Goal: Transaction & Acquisition: Obtain resource

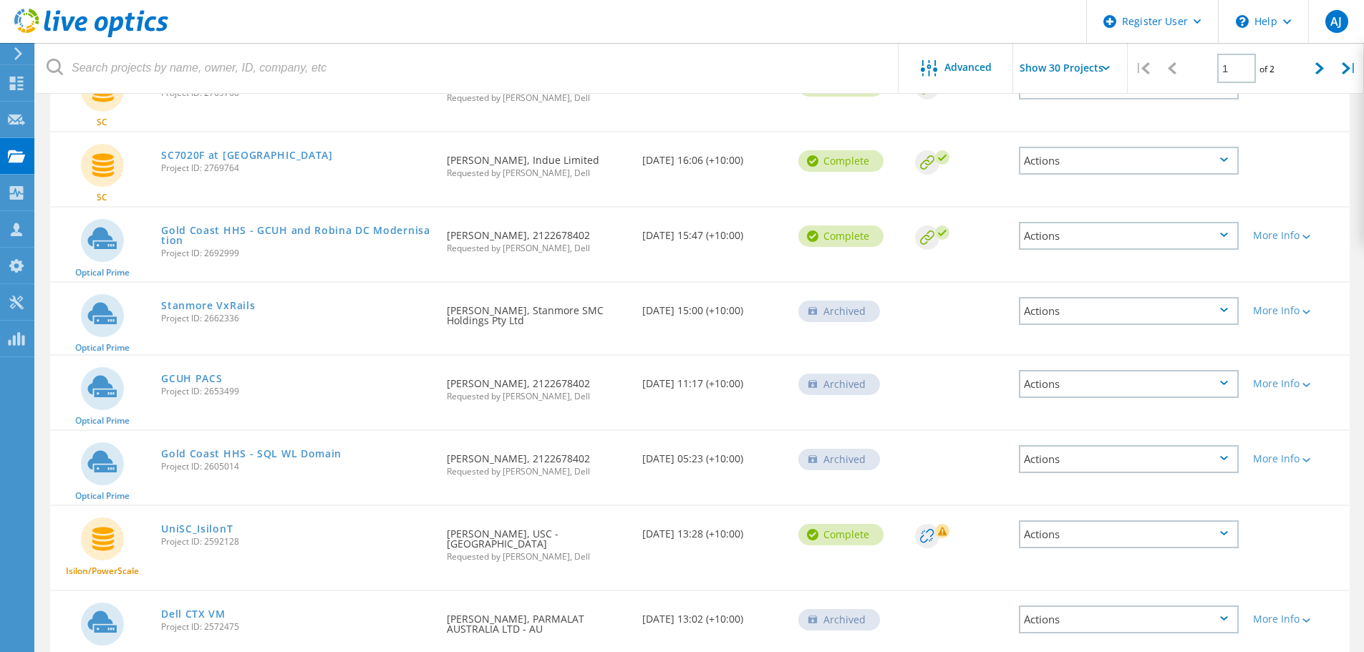
scroll to position [1217, 0]
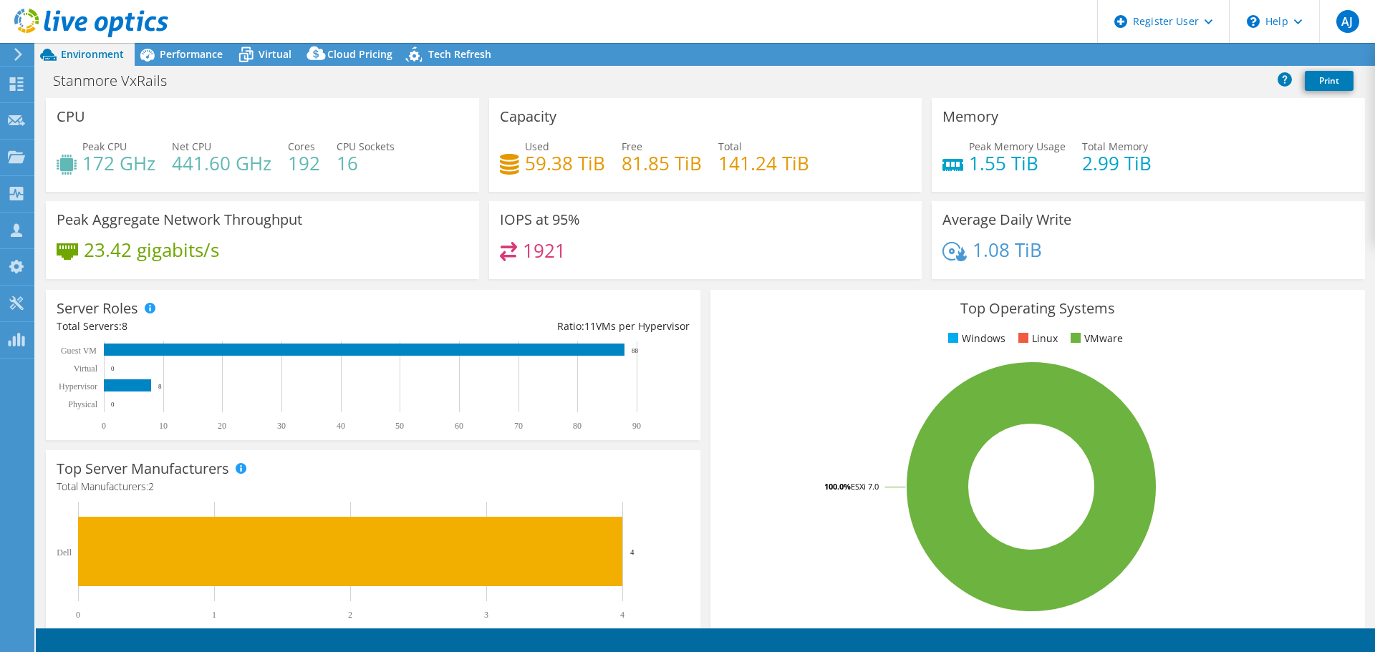
select select "USD"
select select "Australia"
click at [180, 57] on span "Performance" at bounding box center [191, 54] width 63 height 14
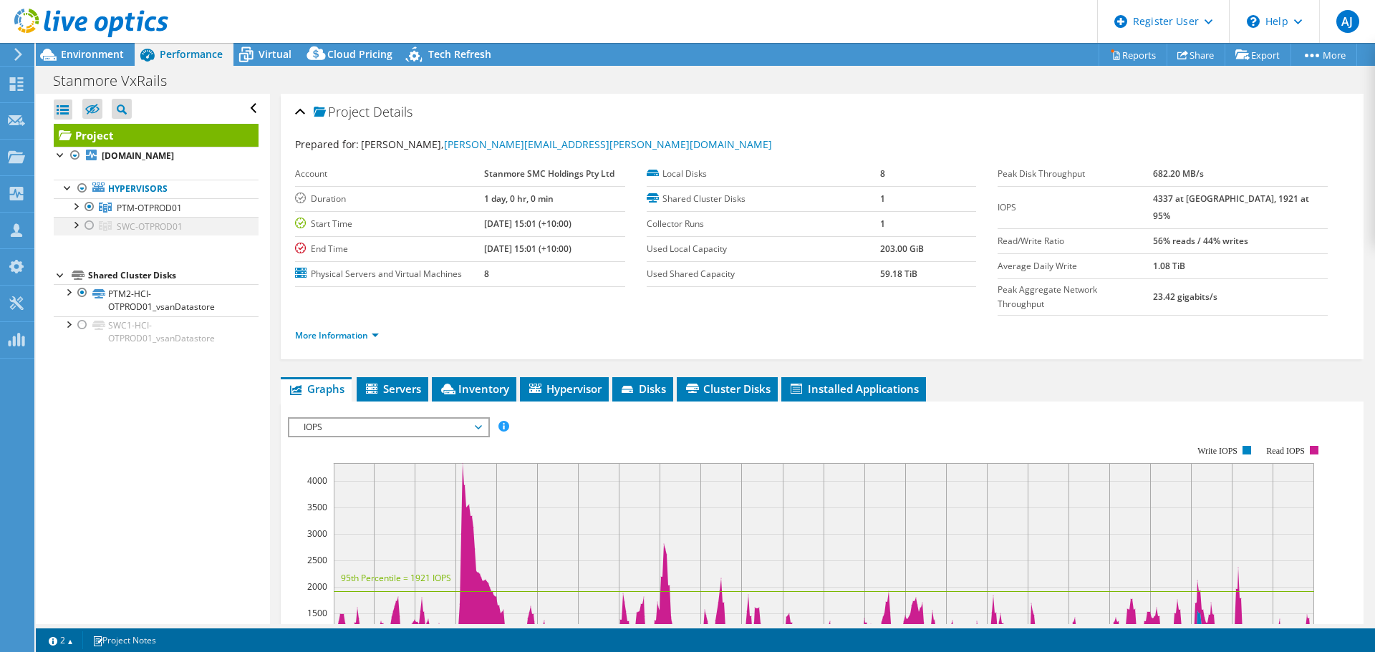
click at [87, 223] on div at bounding box center [89, 225] width 14 height 17
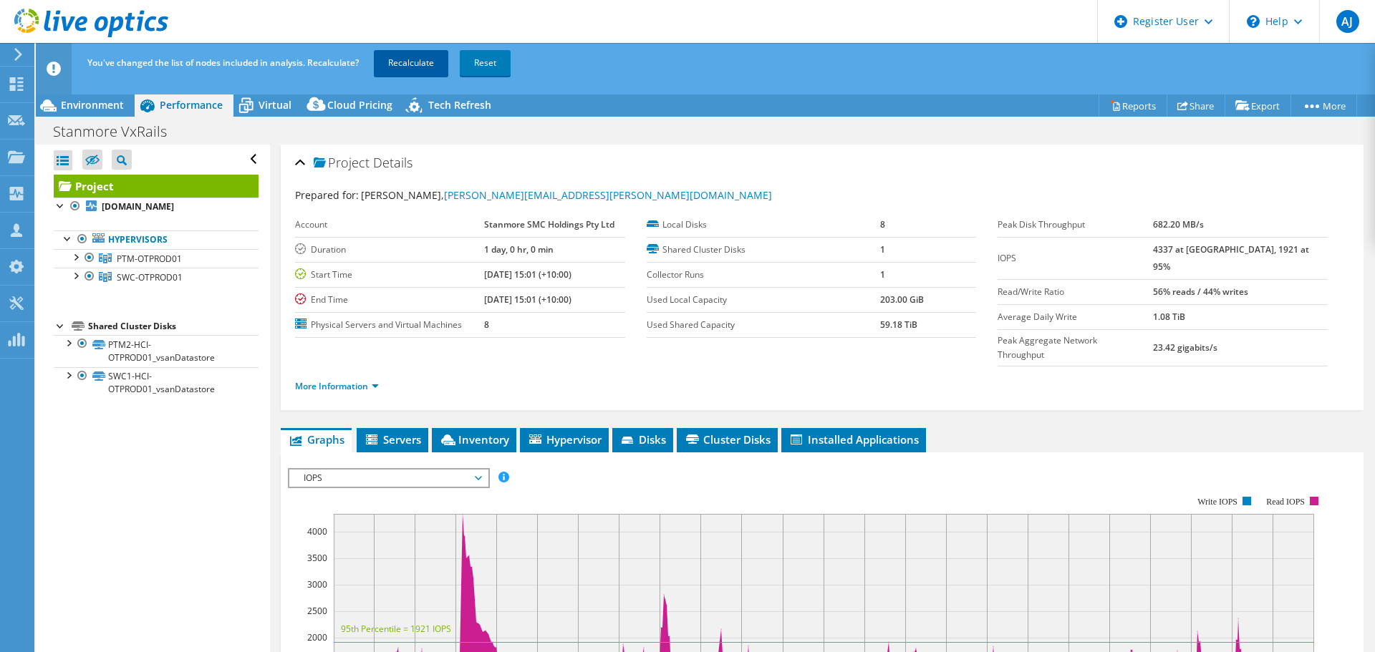
click at [387, 67] on link "Recalculate" at bounding box center [411, 63] width 74 height 26
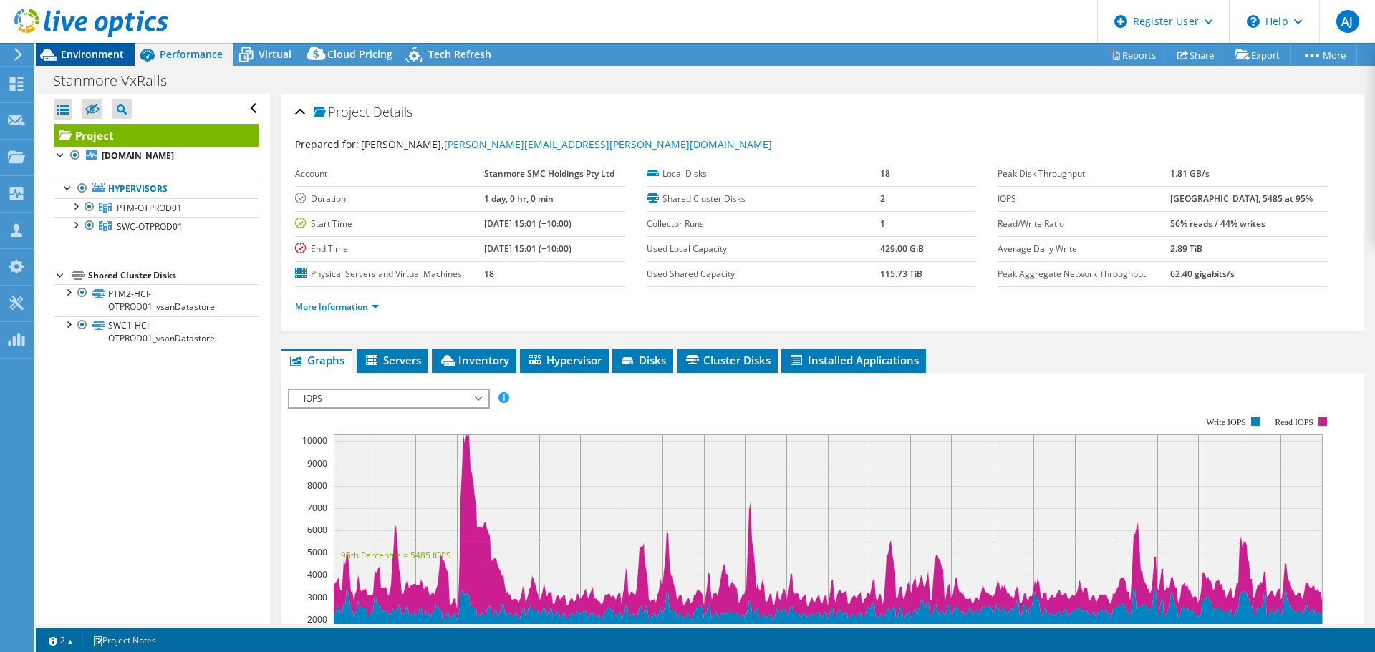
click at [84, 56] on span "Environment" at bounding box center [92, 54] width 63 height 14
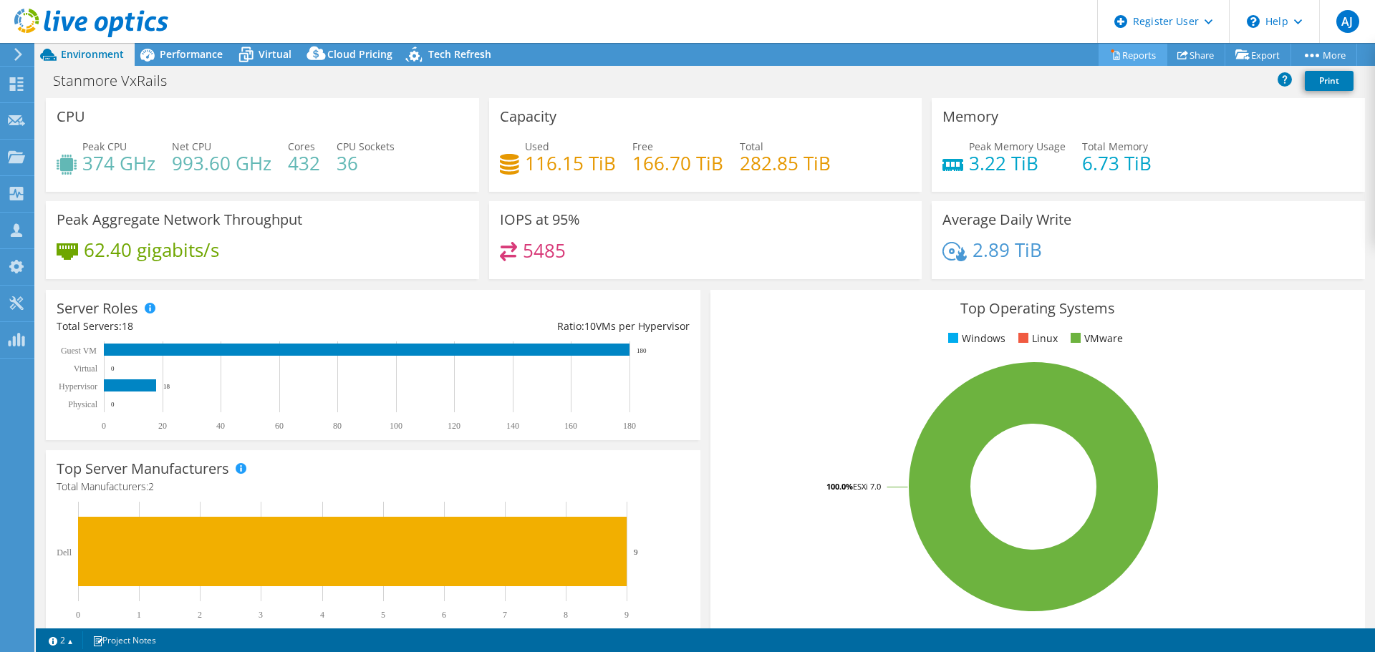
click at [1118, 57] on link "Reports" at bounding box center [1132, 55] width 69 height 22
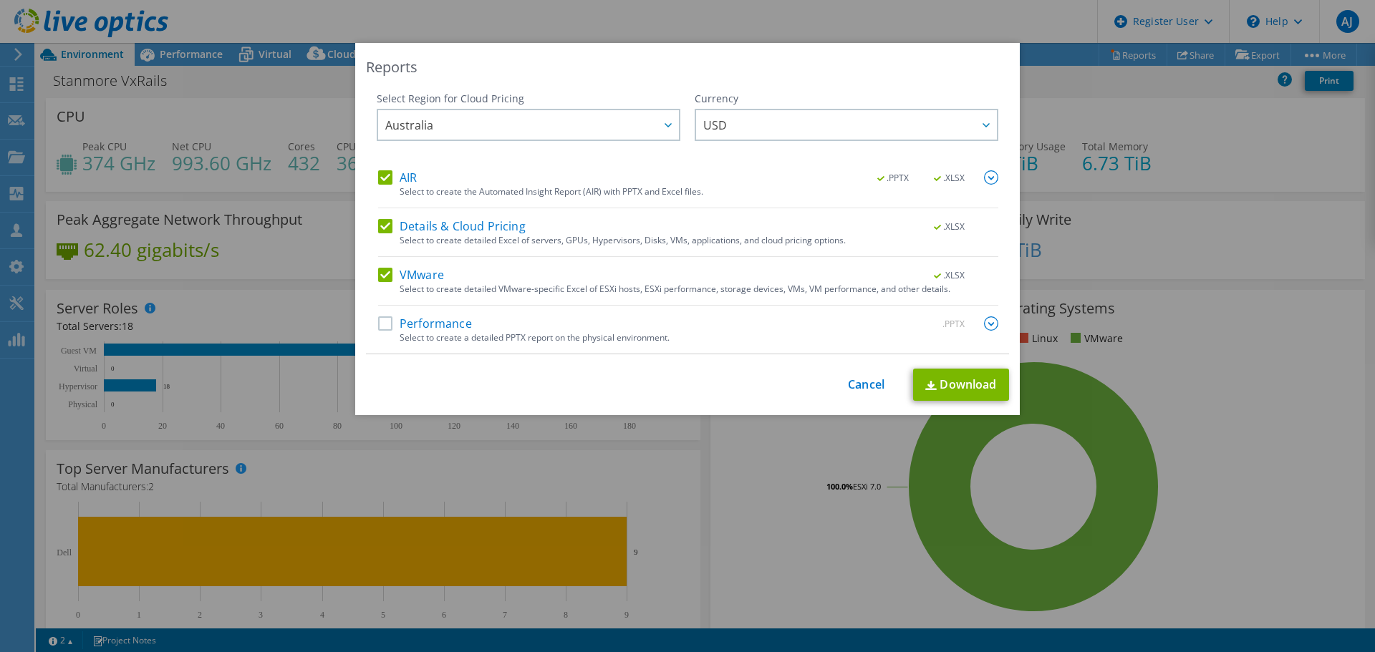
click at [384, 219] on label "Details & Cloud Pricing" at bounding box center [452, 226] width 148 height 14
click at [0, 0] on input "Details & Cloud Pricing" at bounding box center [0, 0] width 0 height 0
click at [383, 269] on label "VMware" at bounding box center [411, 275] width 66 height 14
click at [0, 0] on input "VMware" at bounding box center [0, 0] width 0 height 0
click at [378, 327] on label "Performance" at bounding box center [425, 323] width 94 height 14
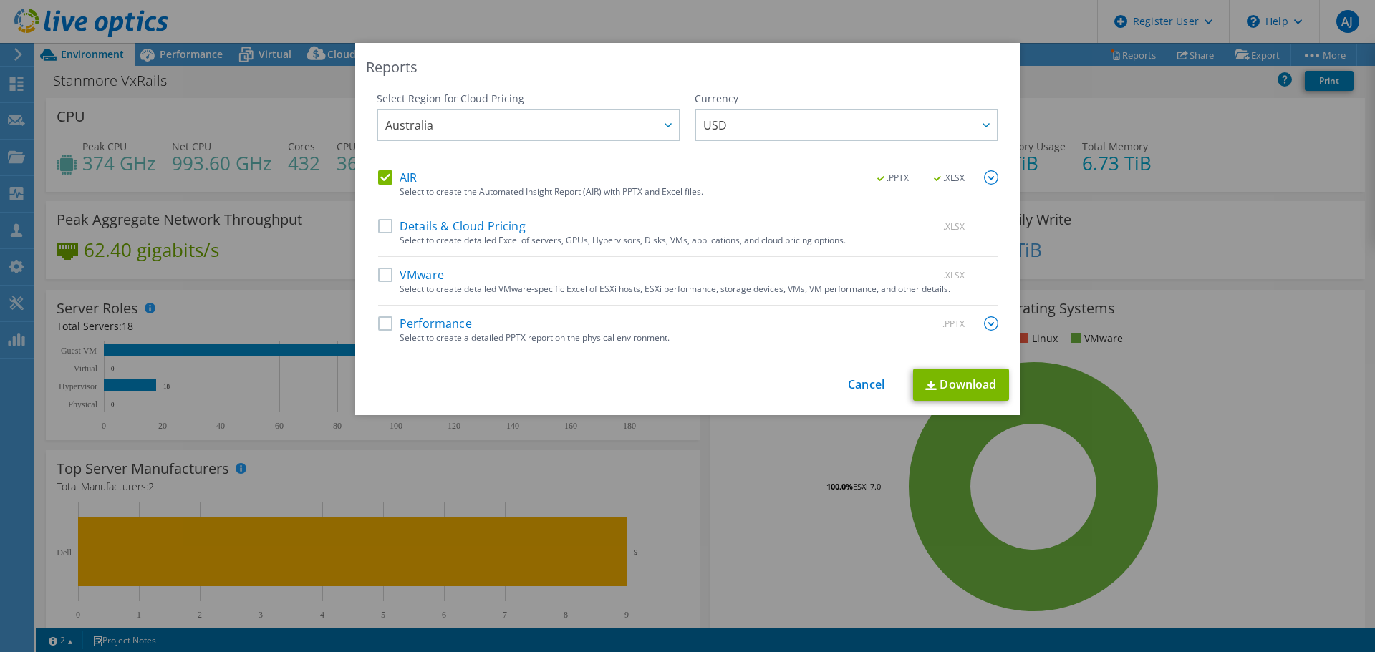
click at [0, 0] on input "Performance" at bounding box center [0, 0] width 0 height 0
click at [954, 384] on link "Download" at bounding box center [961, 385] width 96 height 32
click at [262, 80] on div "Reports Select Region for Cloud Pricing Asia Pacific (Hong Kong) Asia Pacific (…" at bounding box center [687, 326] width 1375 height 566
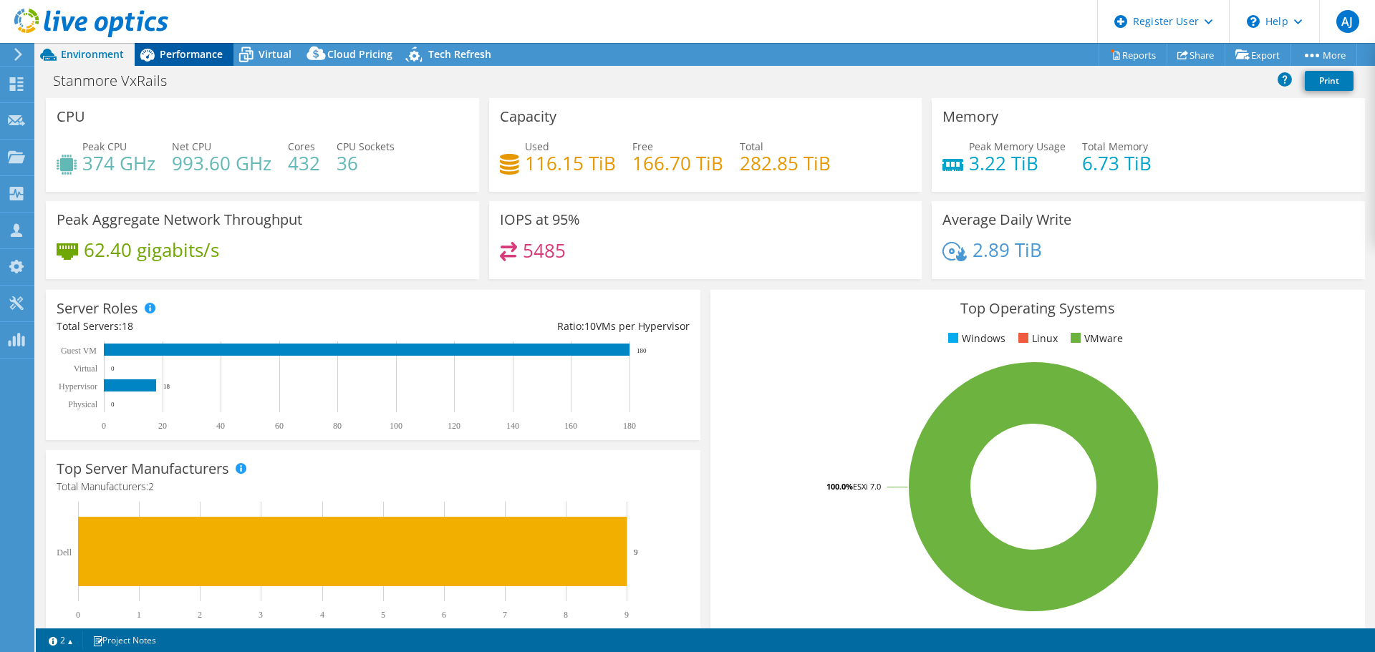
click at [188, 55] on span "Performance" at bounding box center [191, 54] width 63 height 14
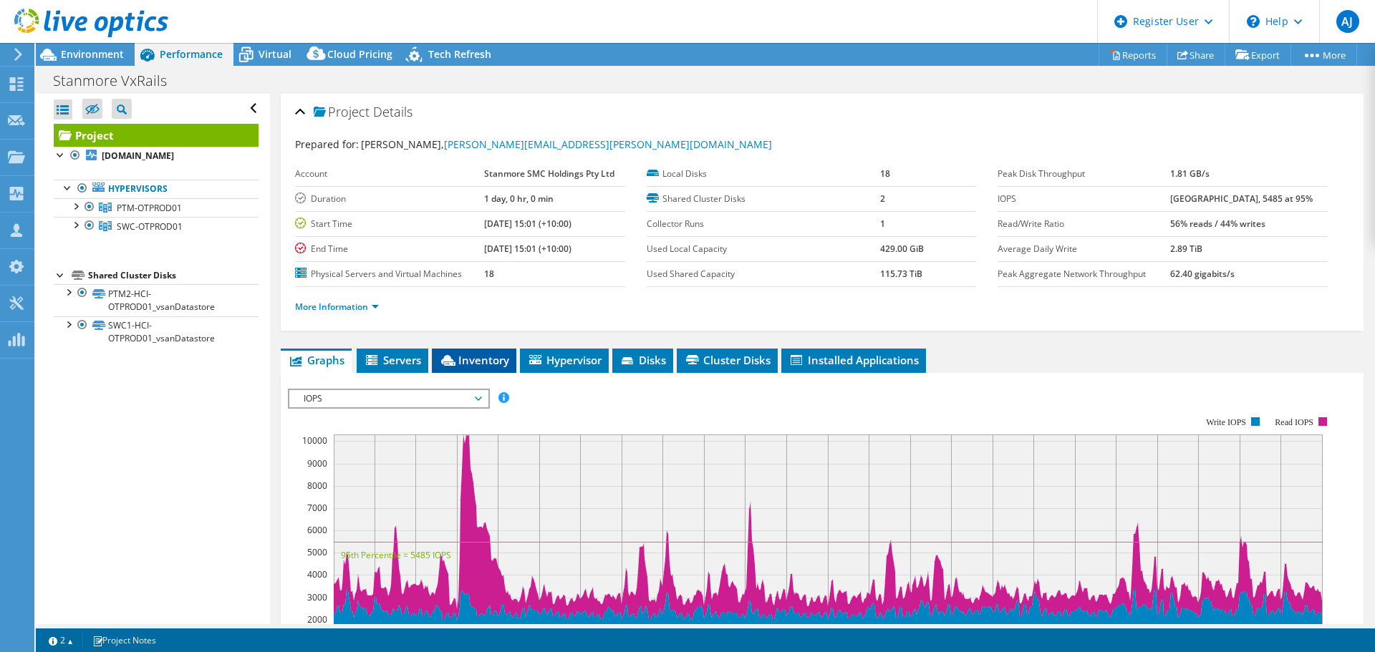
click at [501, 355] on span "Inventory" at bounding box center [474, 360] width 70 height 14
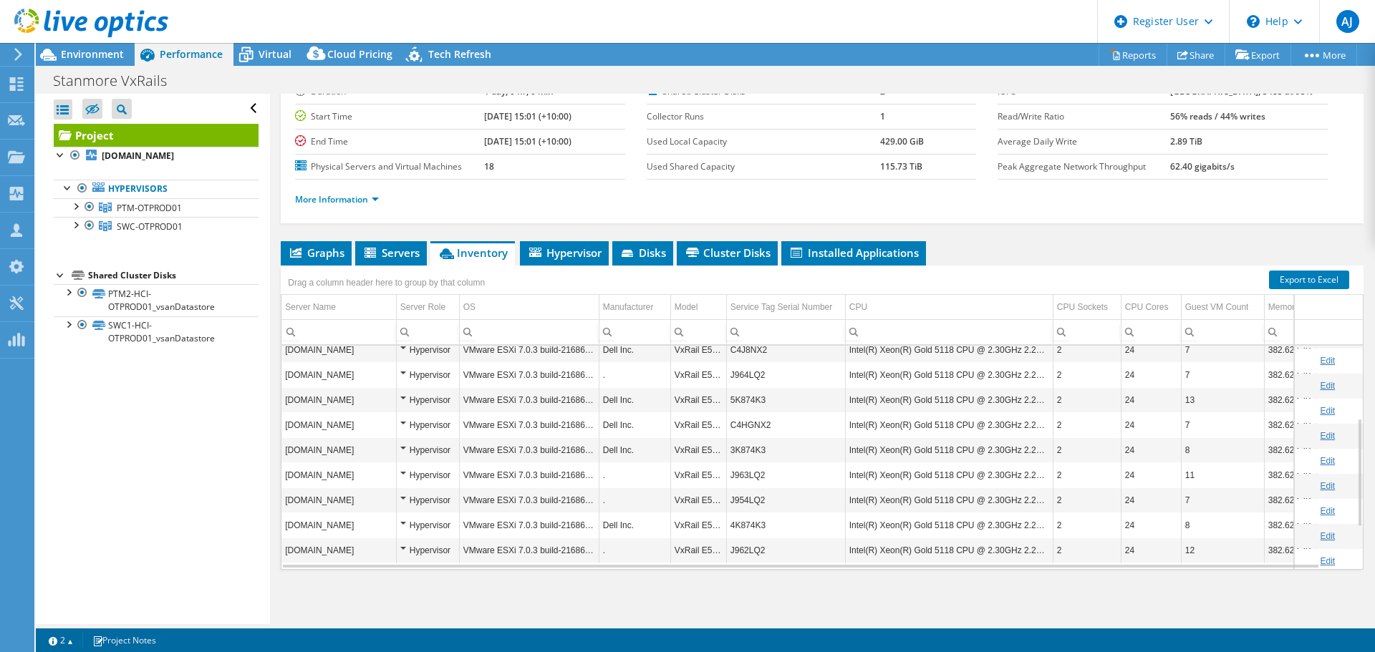
scroll to position [36, 0]
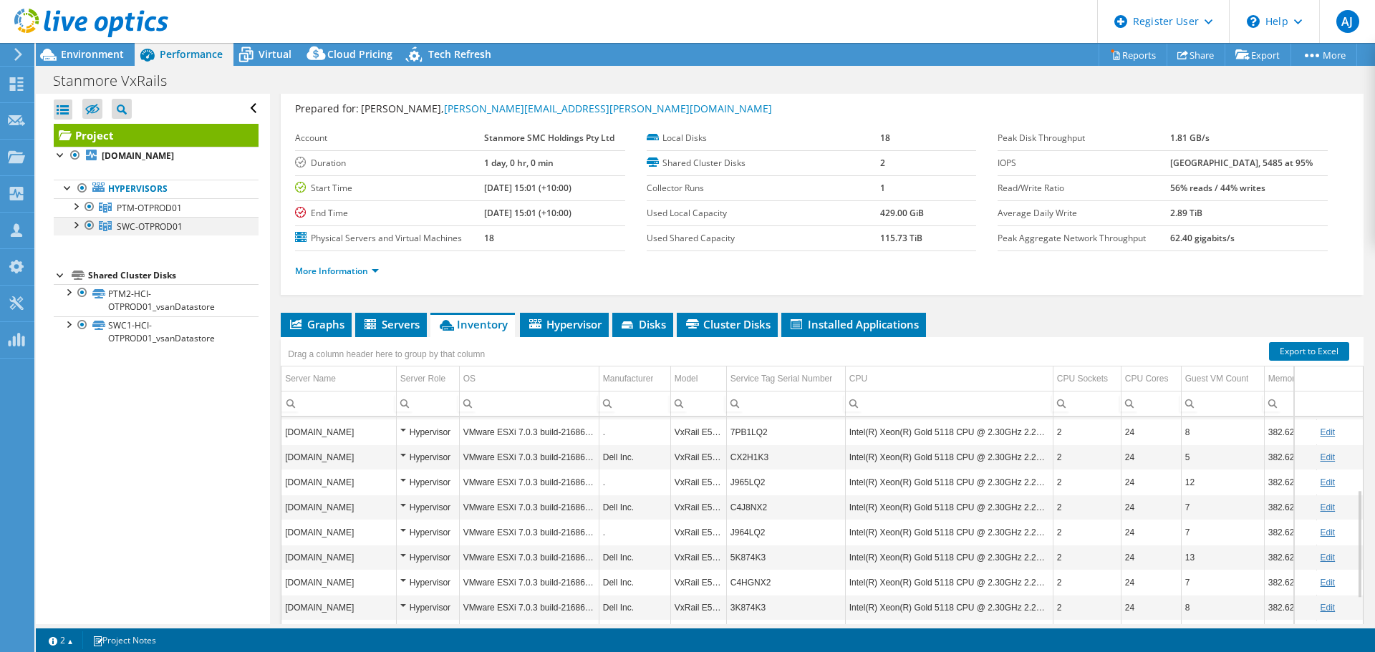
click at [91, 226] on div at bounding box center [89, 225] width 14 height 17
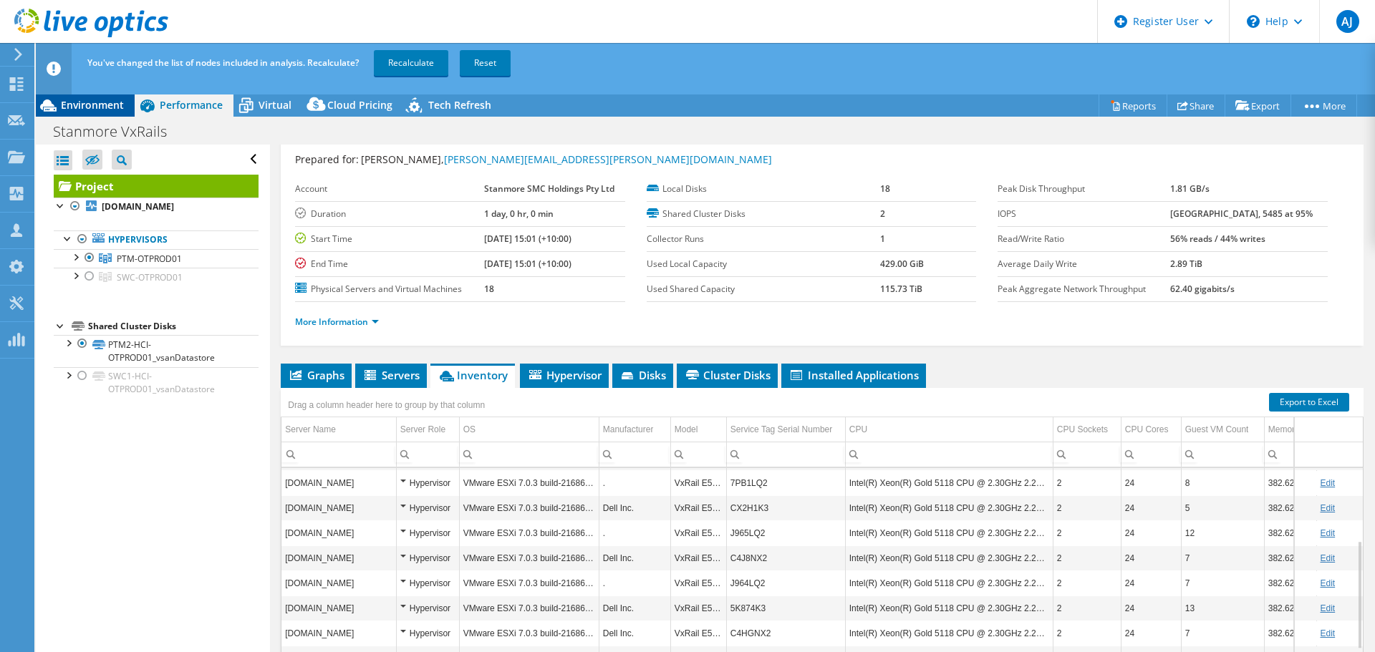
click at [104, 105] on span "Environment" at bounding box center [92, 105] width 63 height 14
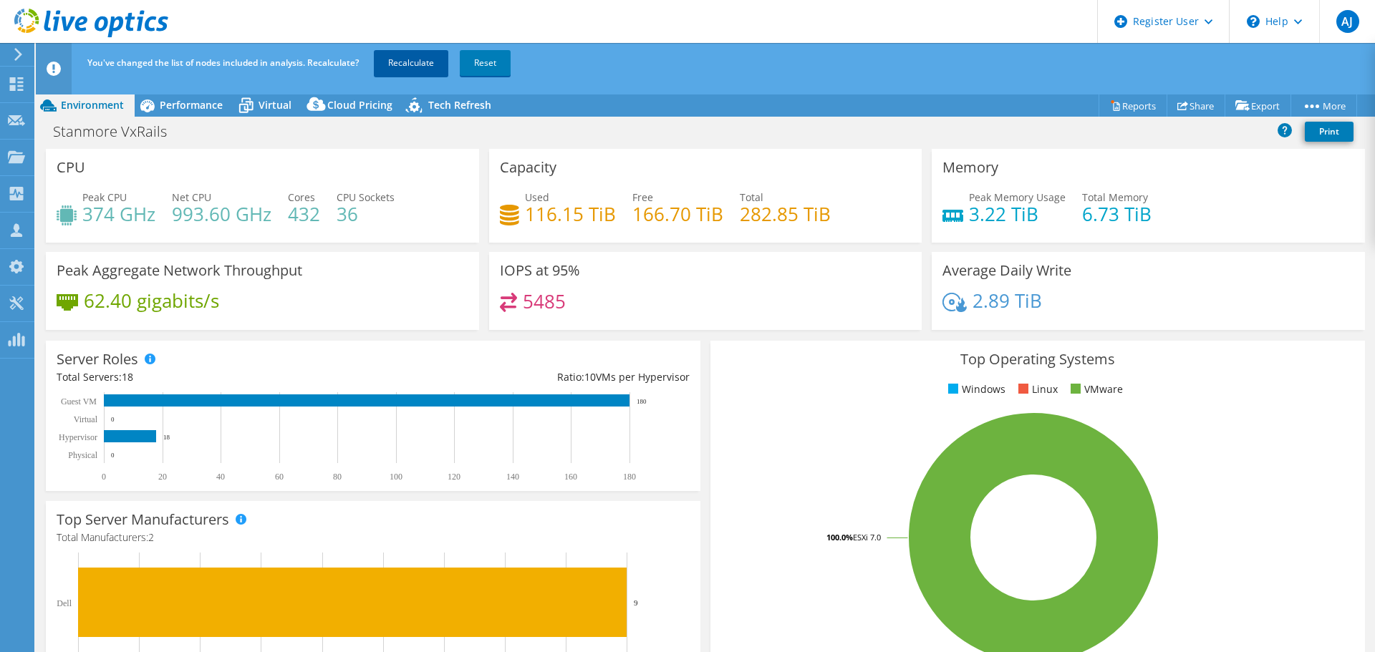
click at [410, 62] on link "Recalculate" at bounding box center [411, 63] width 74 height 26
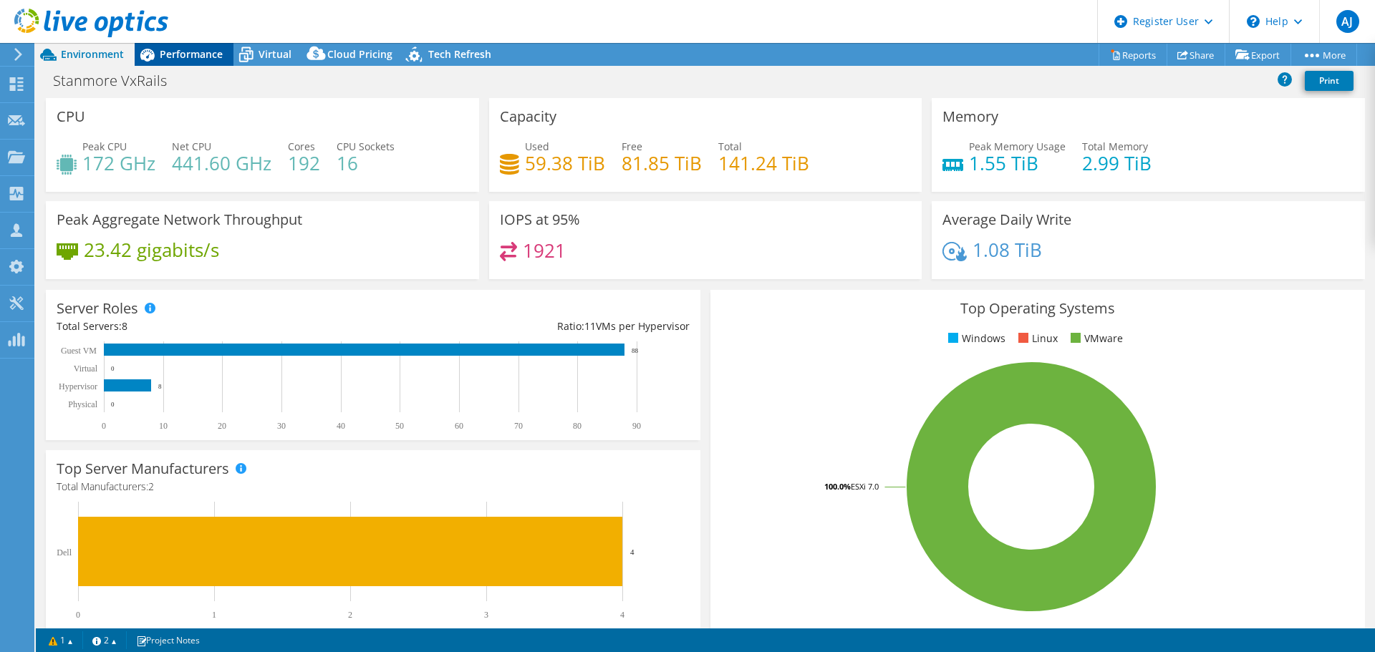
click at [163, 62] on div "Performance" at bounding box center [184, 54] width 99 height 23
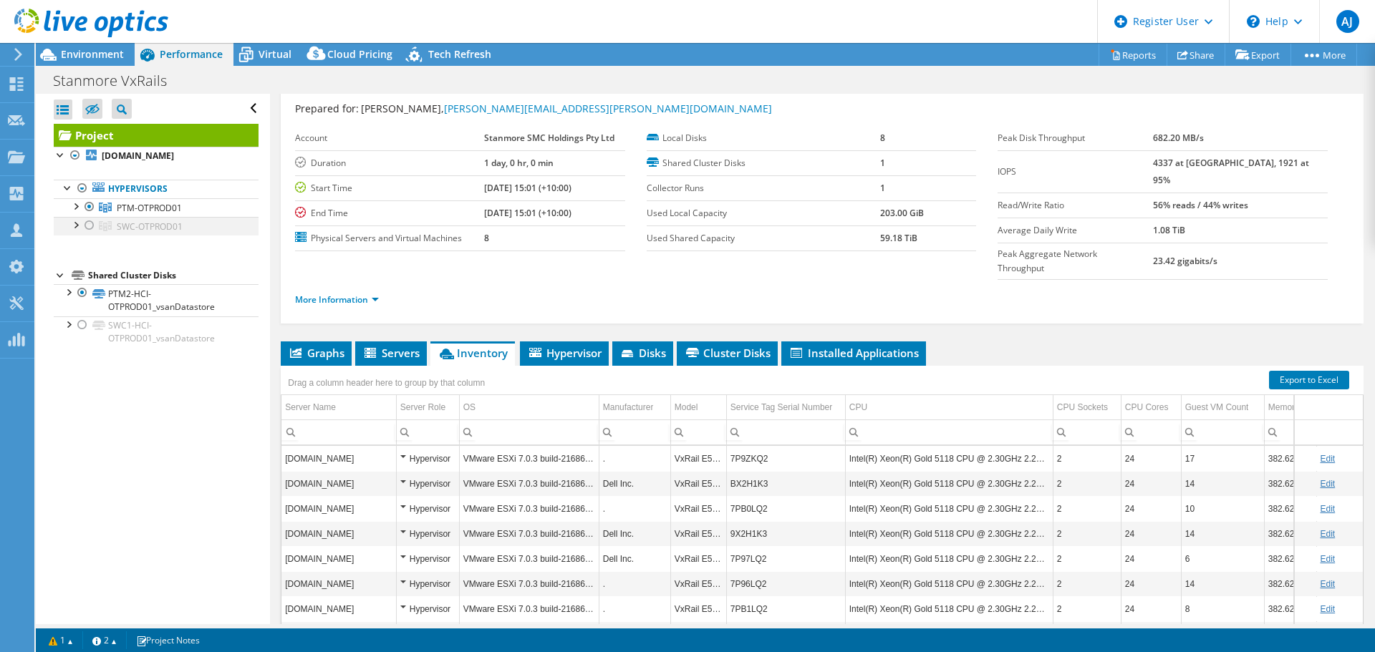
click at [87, 222] on div at bounding box center [89, 225] width 14 height 17
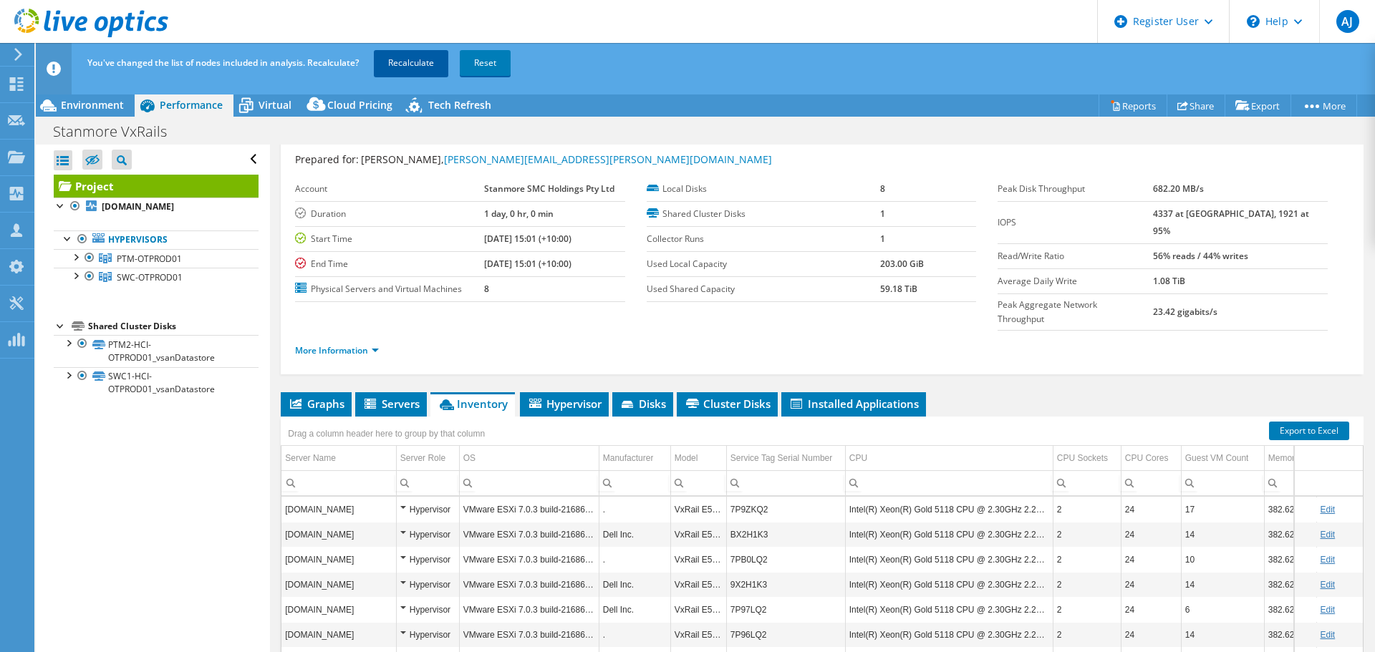
click at [410, 69] on link "Recalculate" at bounding box center [411, 63] width 74 height 26
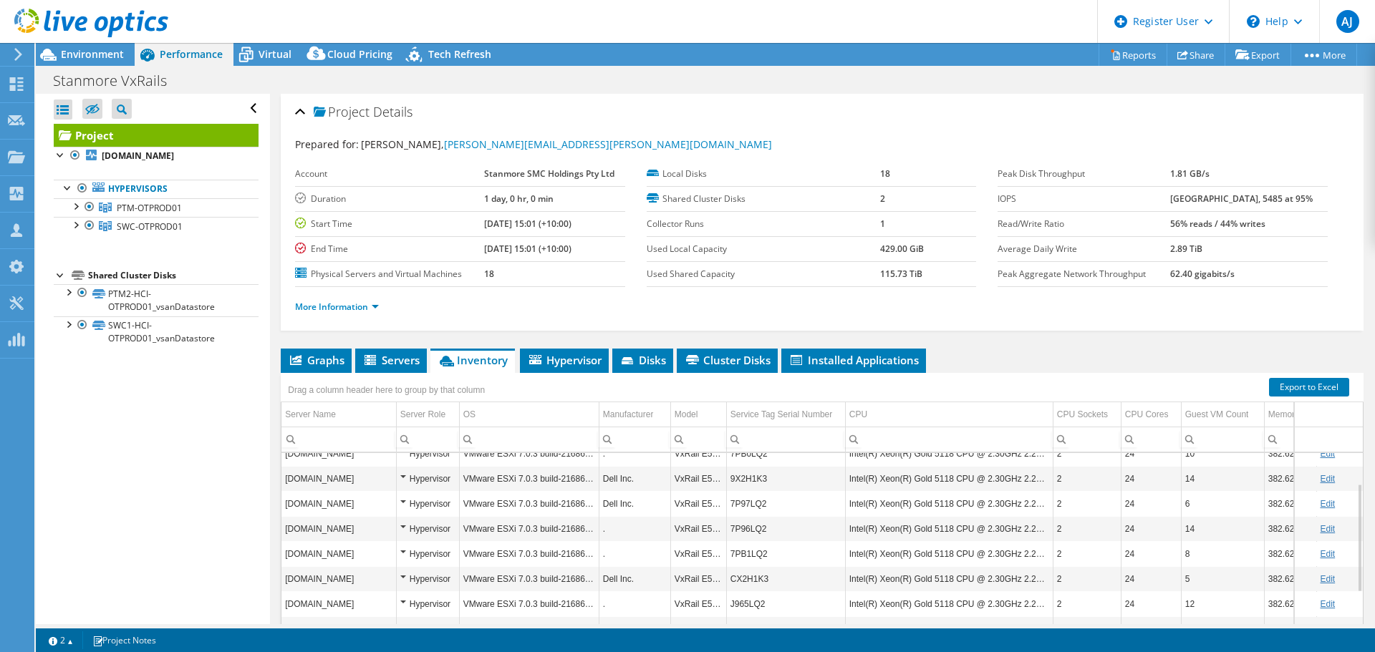
scroll to position [0, 0]
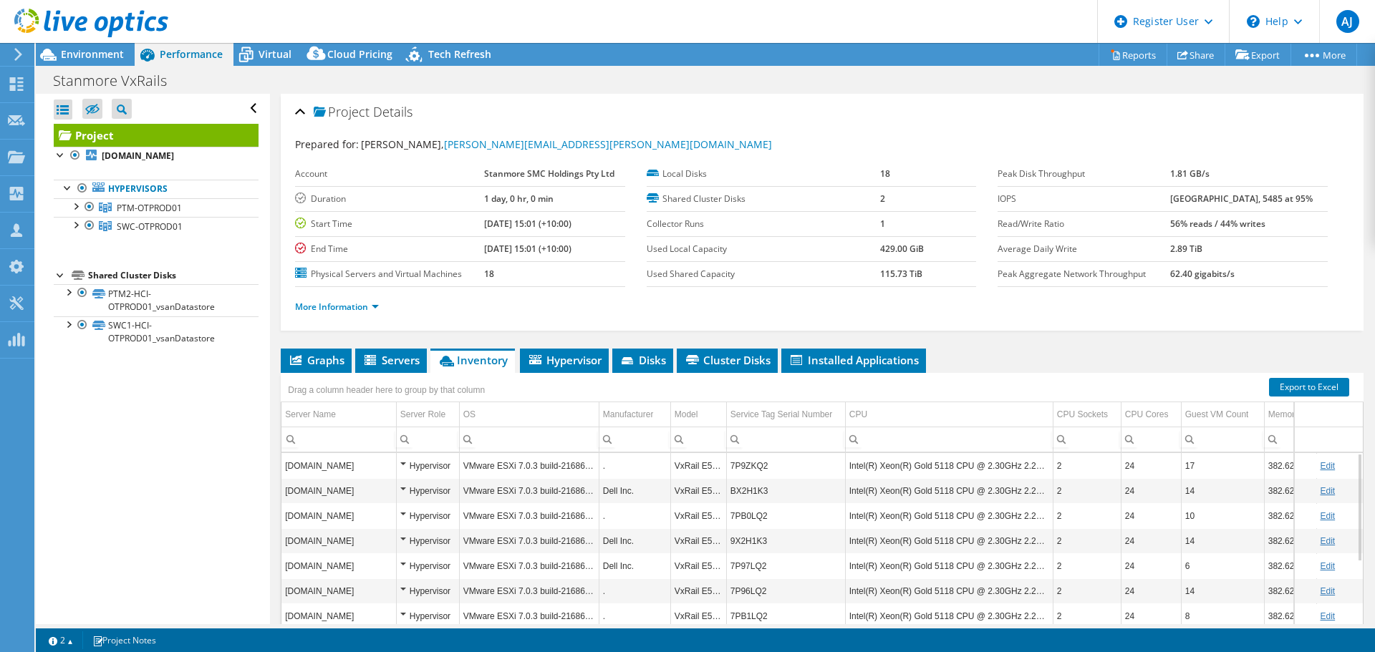
click at [322, 300] on li "More Information" at bounding box center [341, 307] width 92 height 16
click at [321, 359] on span "Graphs" at bounding box center [316, 360] width 57 height 14
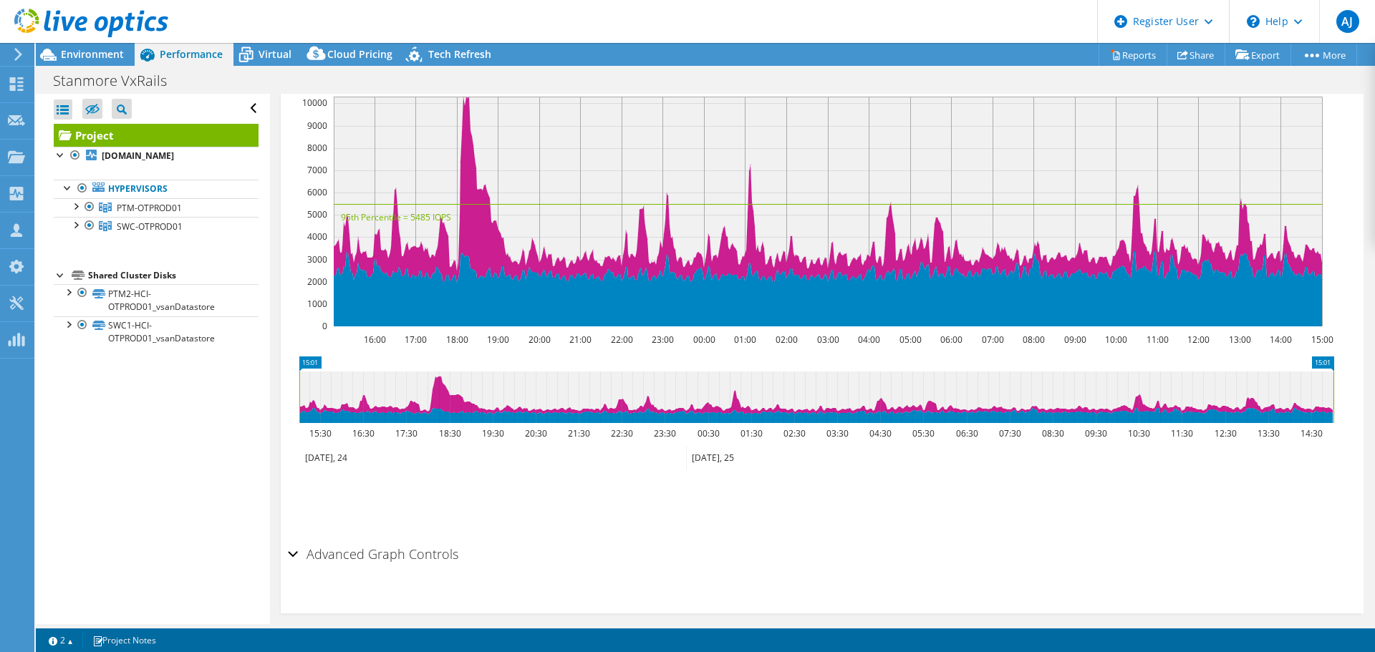
scroll to position [352, 0]
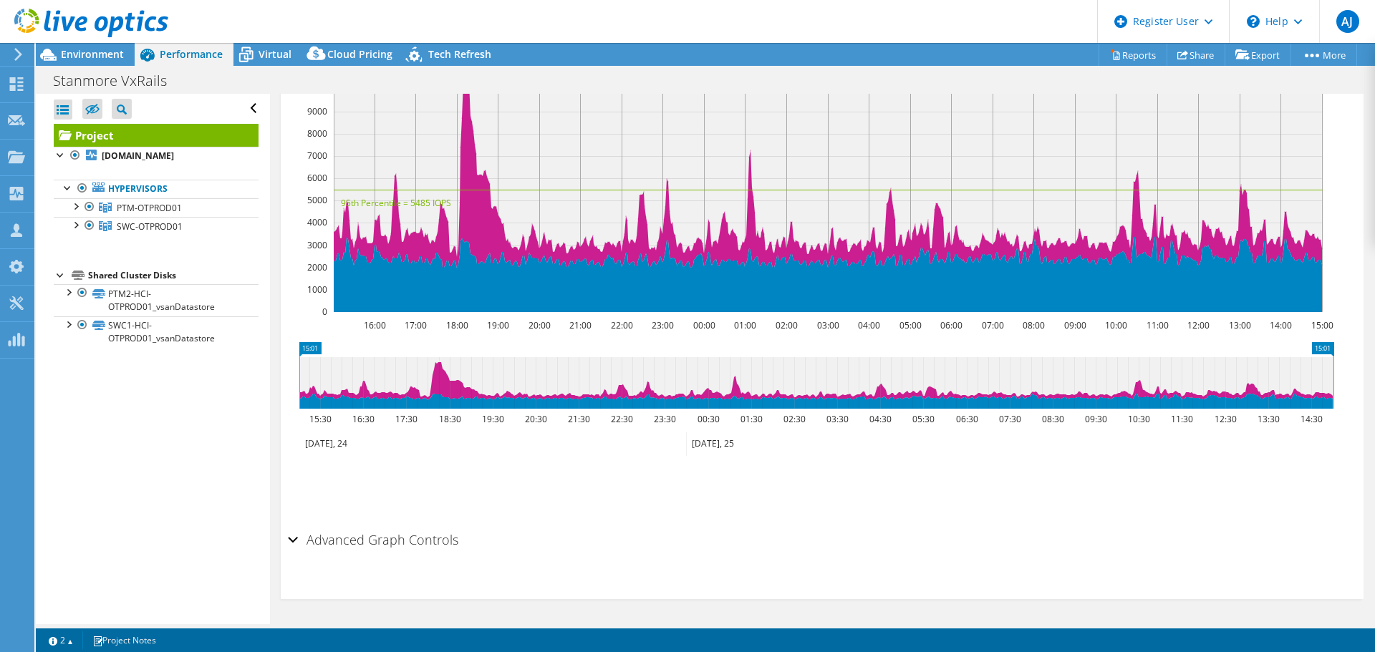
click at [308, 537] on h2 "Advanced Graph Controls" at bounding box center [373, 540] width 170 height 29
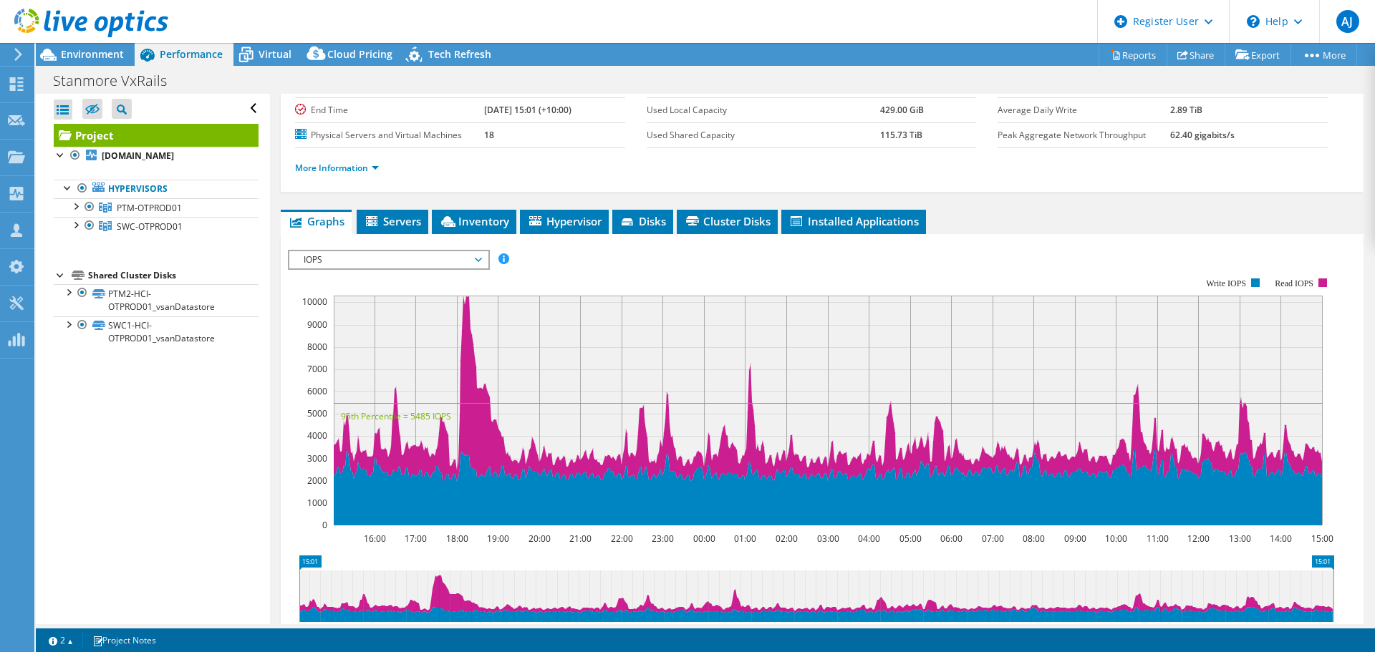
scroll to position [0, 0]
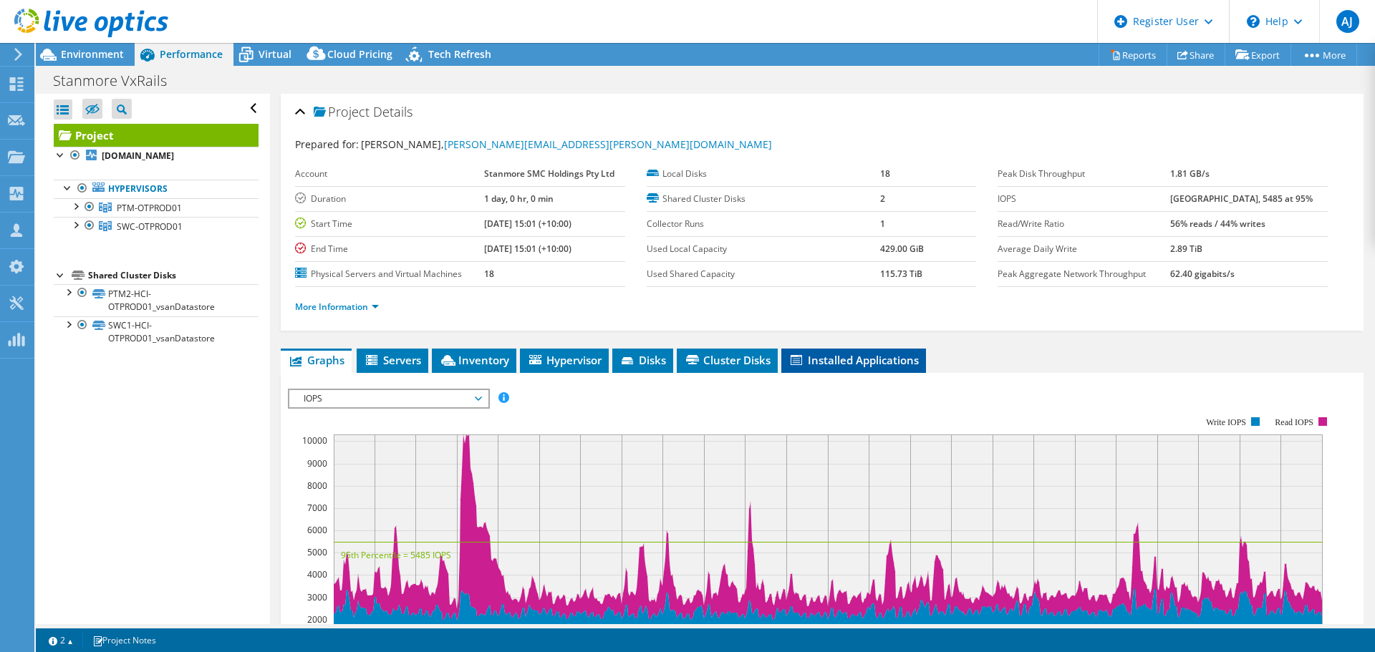
click at [866, 356] on span "Installed Applications" at bounding box center [853, 360] width 130 height 14
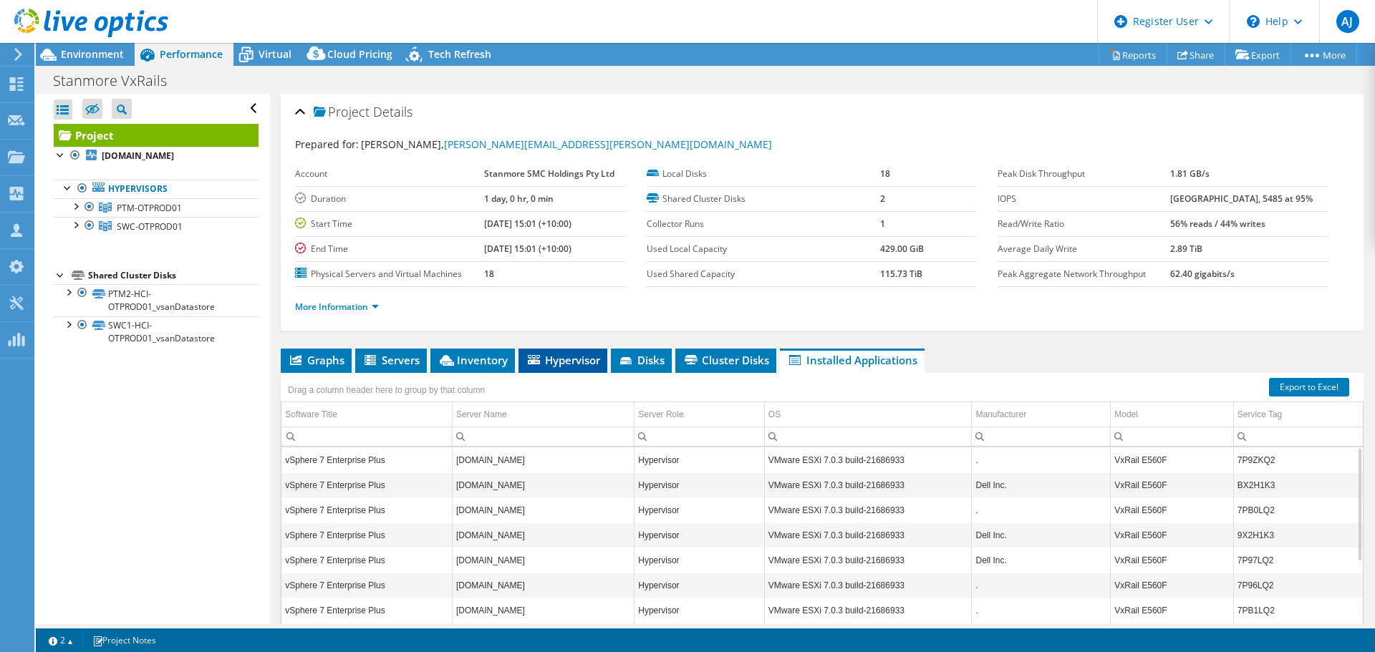
click at [546, 349] on li "Hypervisor" at bounding box center [562, 361] width 89 height 24
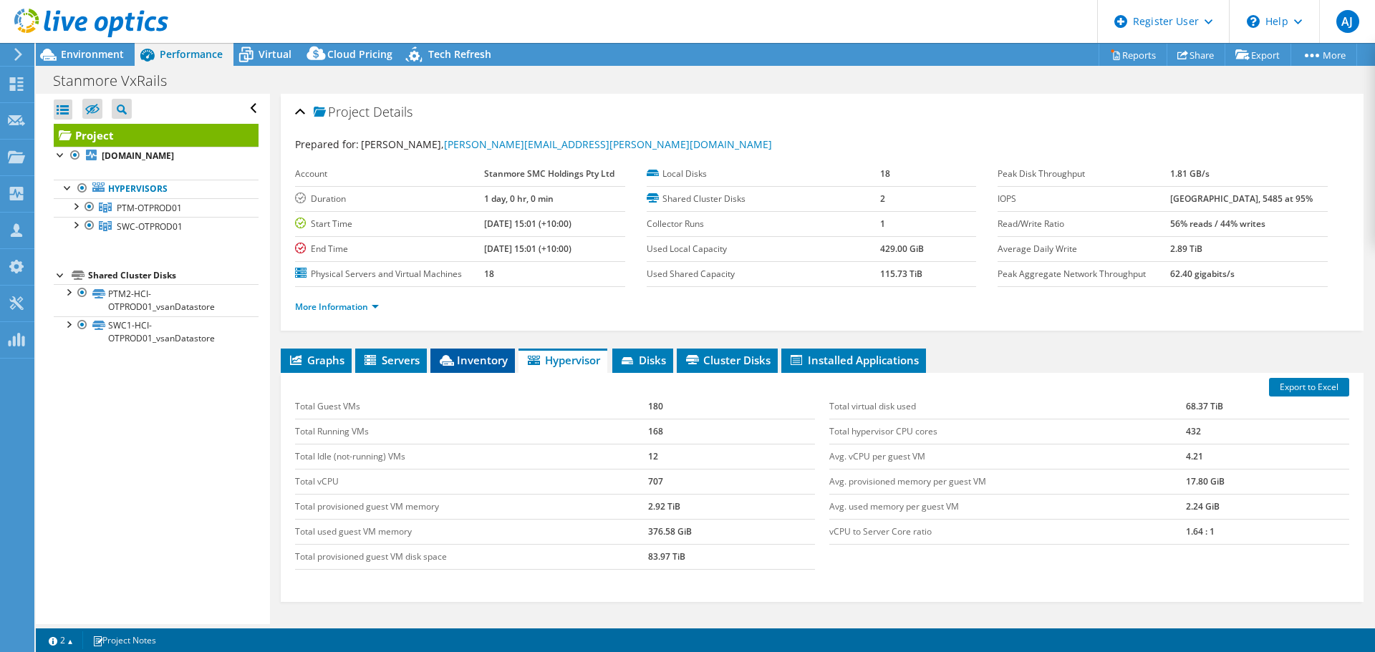
click at [458, 364] on span "Inventory" at bounding box center [472, 360] width 70 height 14
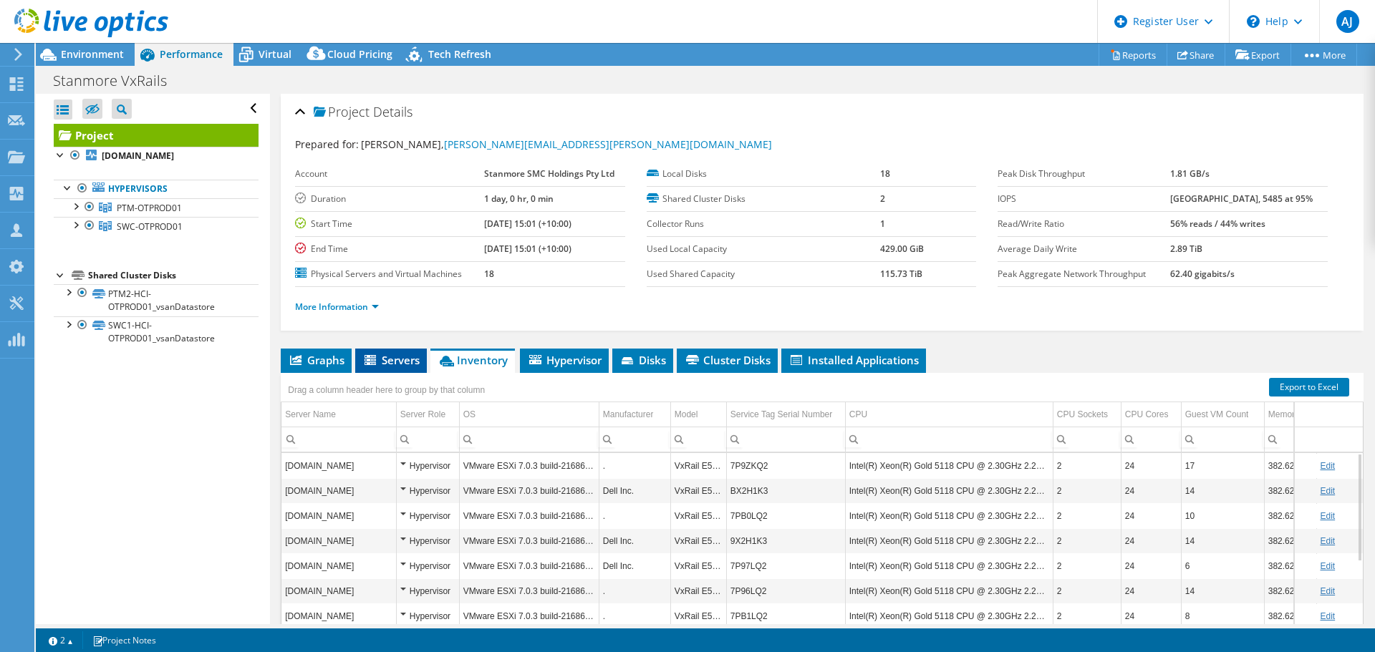
click at [402, 358] on span "Servers" at bounding box center [390, 360] width 57 height 14
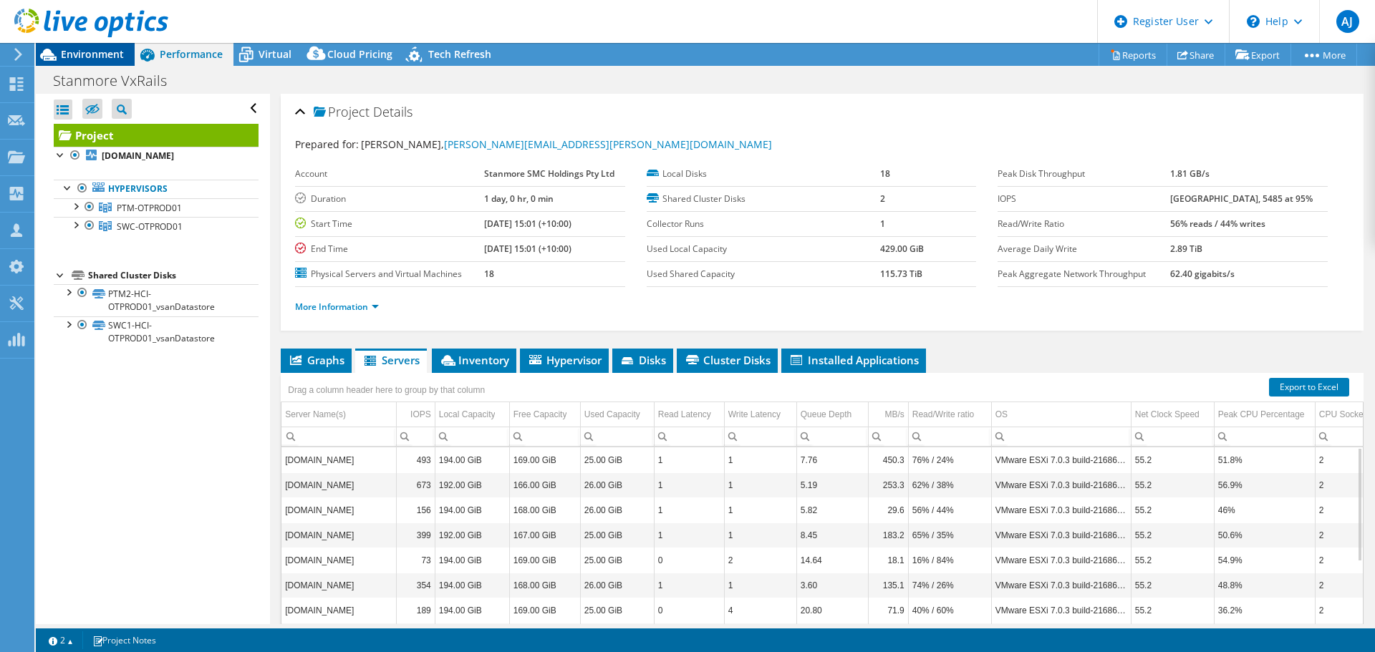
click at [93, 59] on span "Environment" at bounding box center [92, 54] width 63 height 14
